Goal: Navigation & Orientation: Find specific page/section

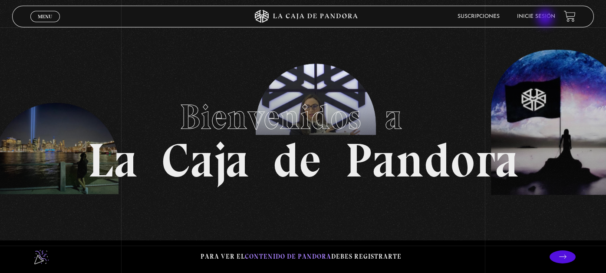
click at [546, 19] on link "Inicie sesión" at bounding box center [536, 16] width 38 height 5
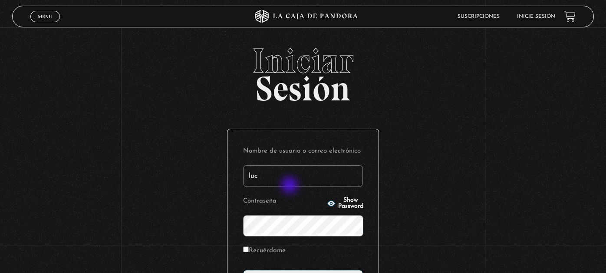
type input "lucia4.19@gmail.com"
click at [248, 246] on input "Recuérdame" at bounding box center [246, 249] width 6 height 6
checkbox input "true"
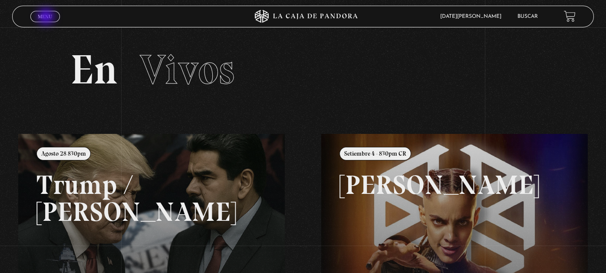
click at [47, 17] on span "Menu" at bounding box center [45, 16] width 14 height 5
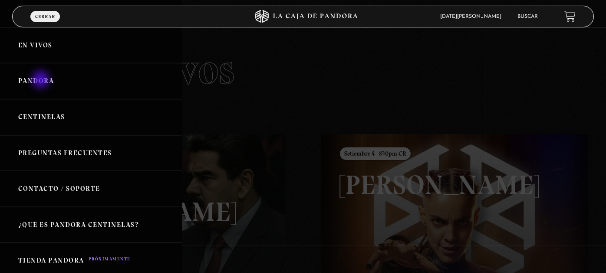
click at [42, 80] on link "Pandora" at bounding box center [91, 81] width 182 height 36
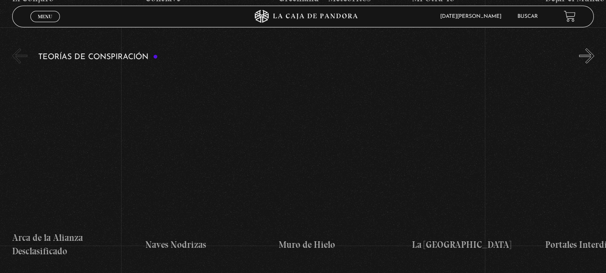
scroll to position [1872, 0]
